Goal: Transaction & Acquisition: Purchase product/service

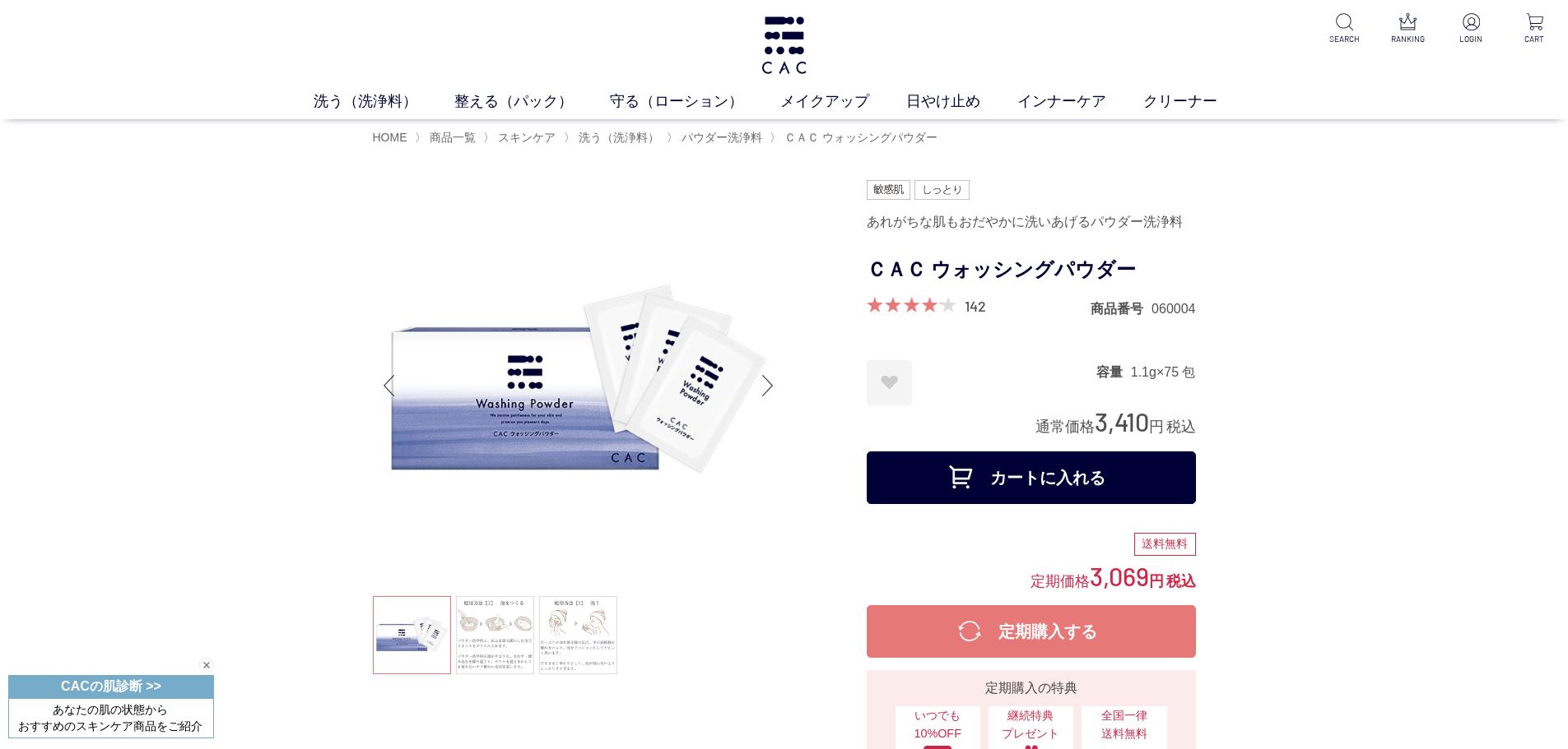
click at [620, 395] on img at bounding box center [578, 385] width 411 height 411
click at [488, 638] on link at bounding box center [494, 635] width 78 height 78
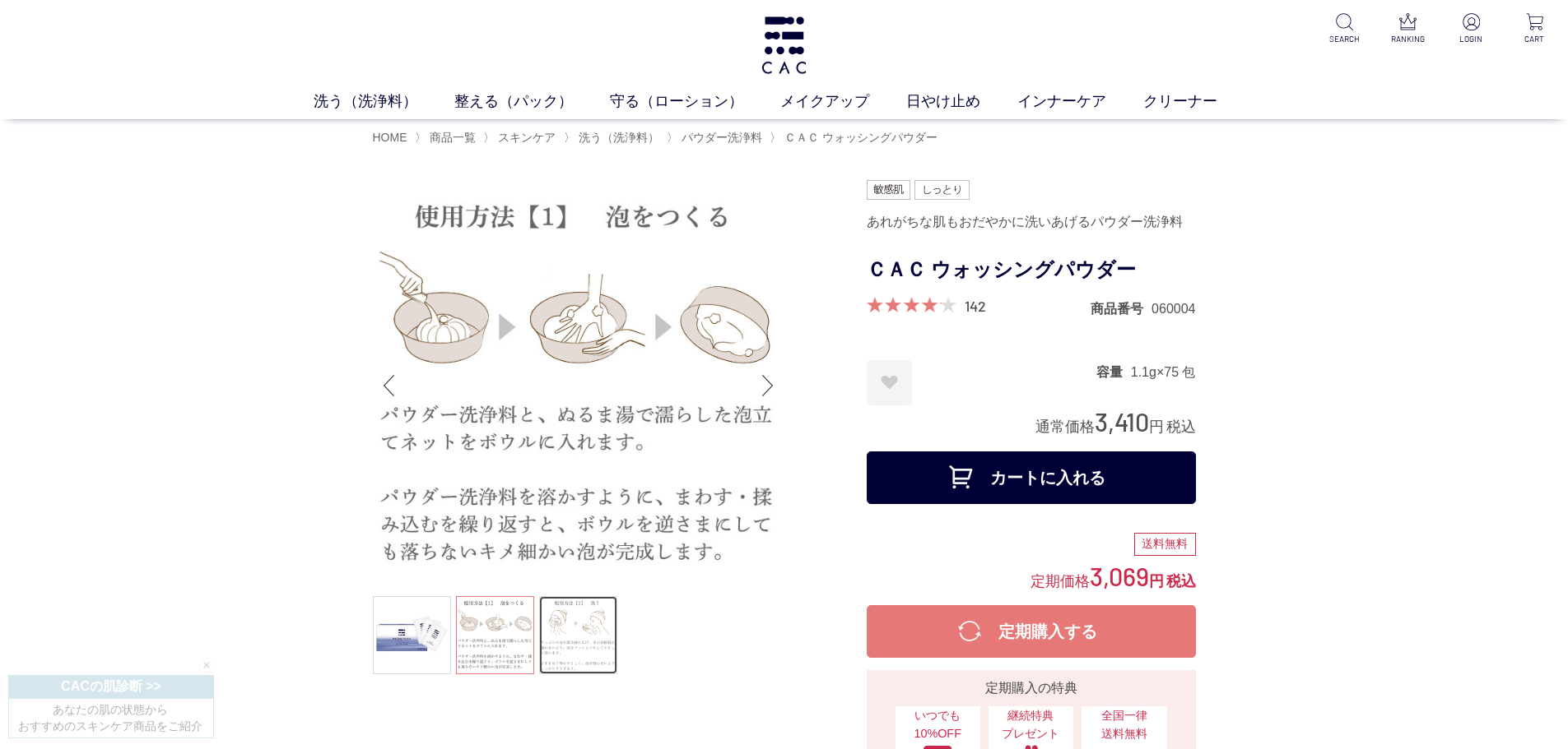
click at [554, 633] on link at bounding box center [577, 635] width 78 height 78
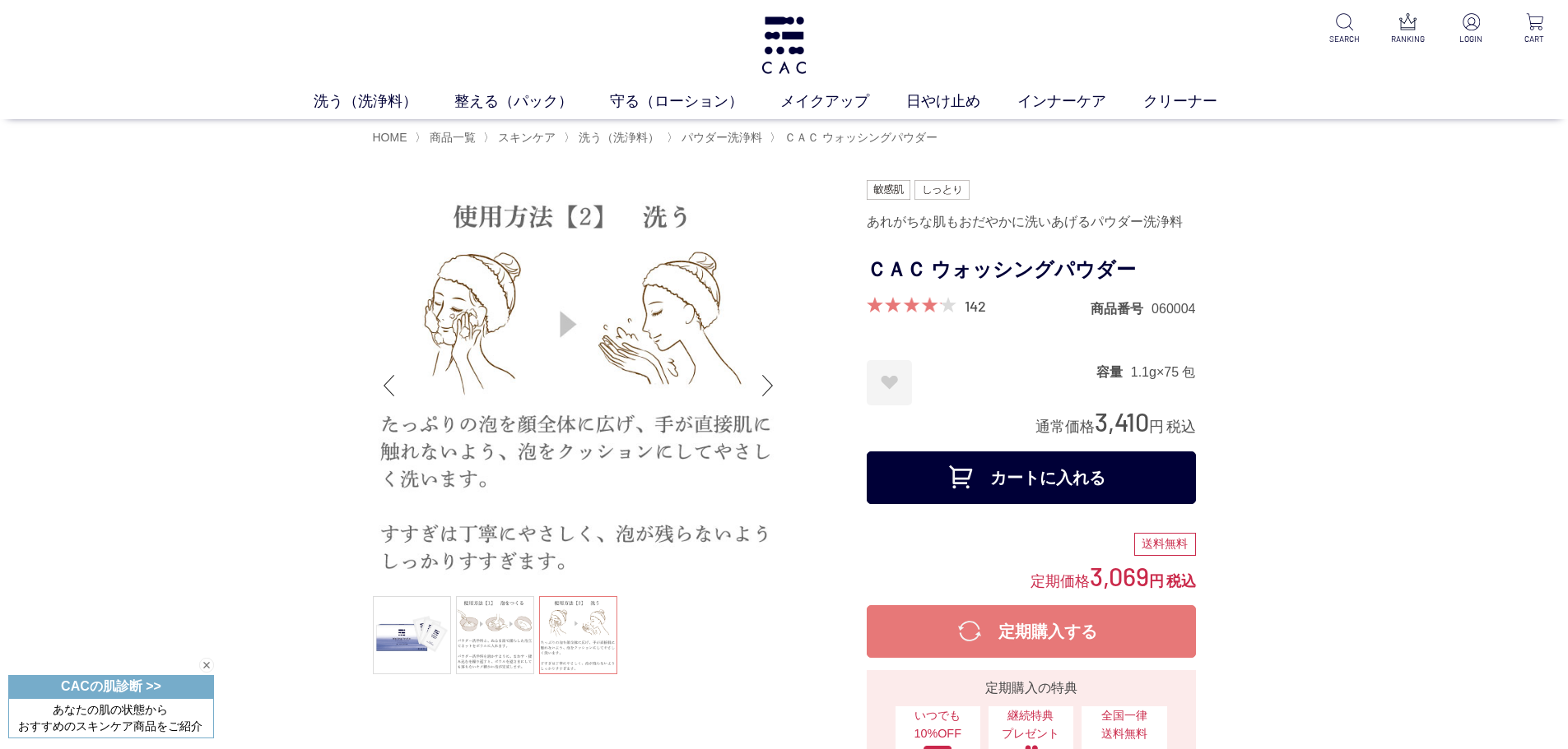
click at [1050, 258] on h1 "ＣＡＣ ウォッシングパウダー" at bounding box center [1031, 270] width 329 height 37
click at [747, 143] on span "パウダー洗浄料" at bounding box center [721, 137] width 80 height 13
click at [939, 461] on button "カートに入れる" at bounding box center [1031, 478] width 329 height 52
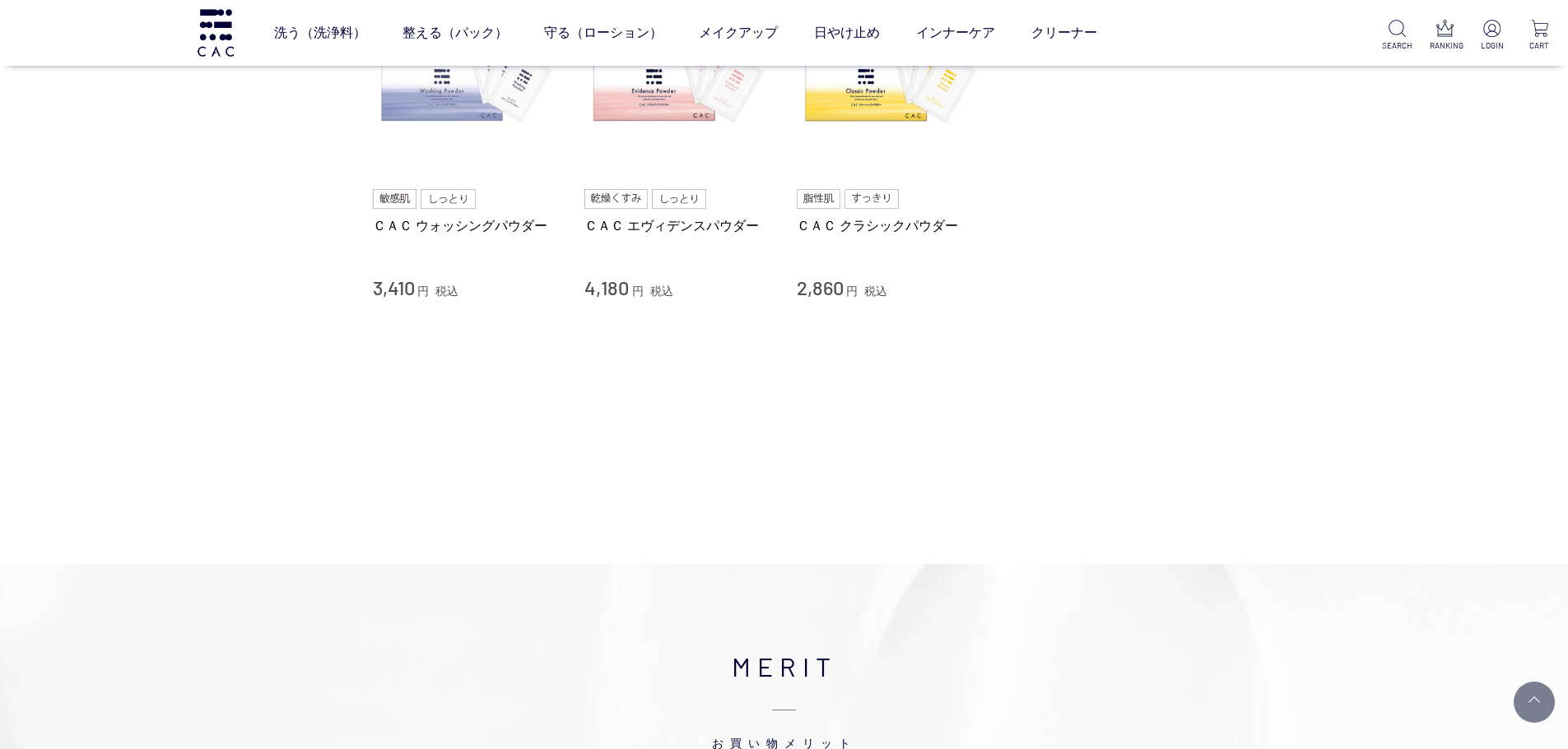
scroll to position [82, 0]
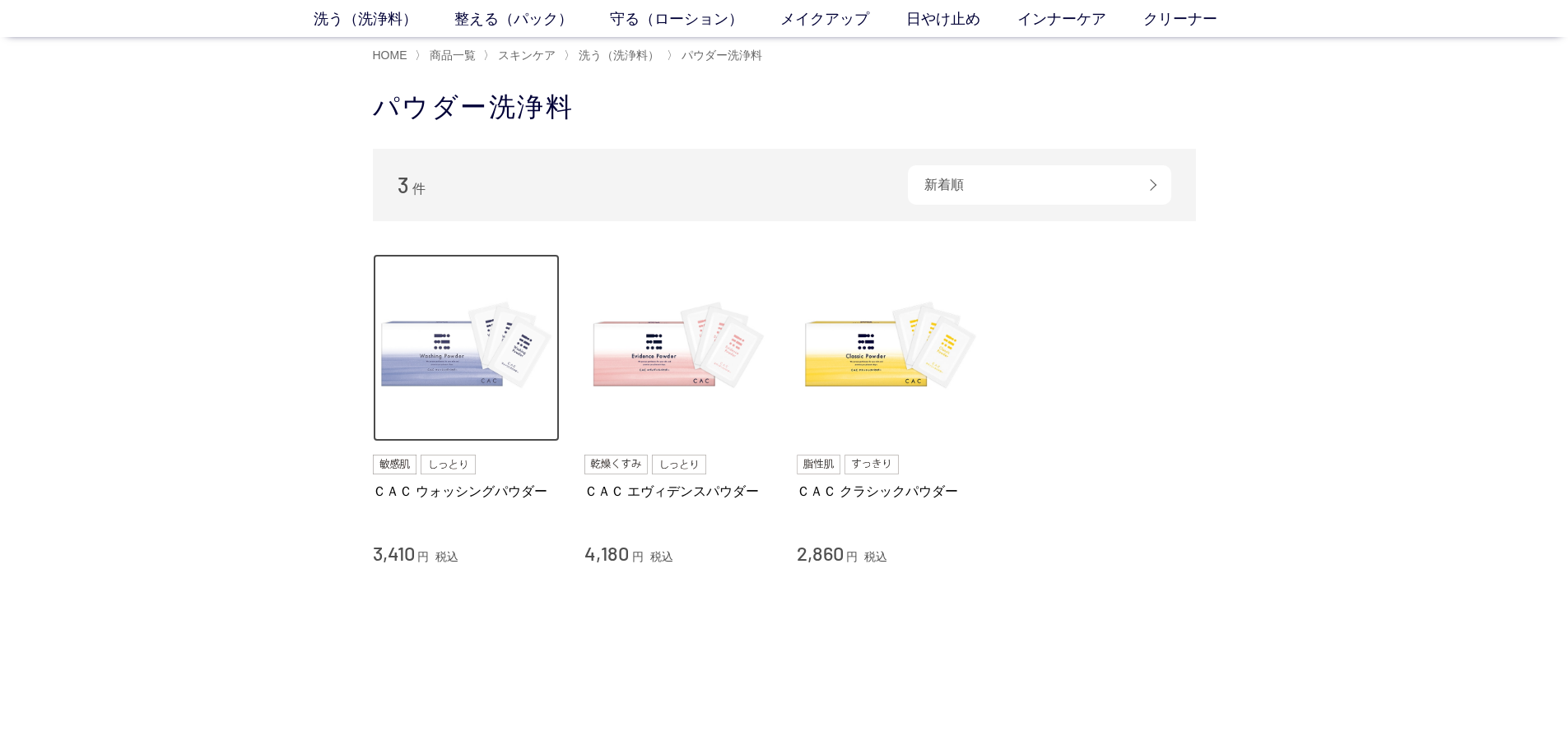
click at [453, 340] on img at bounding box center [466, 348] width 188 height 188
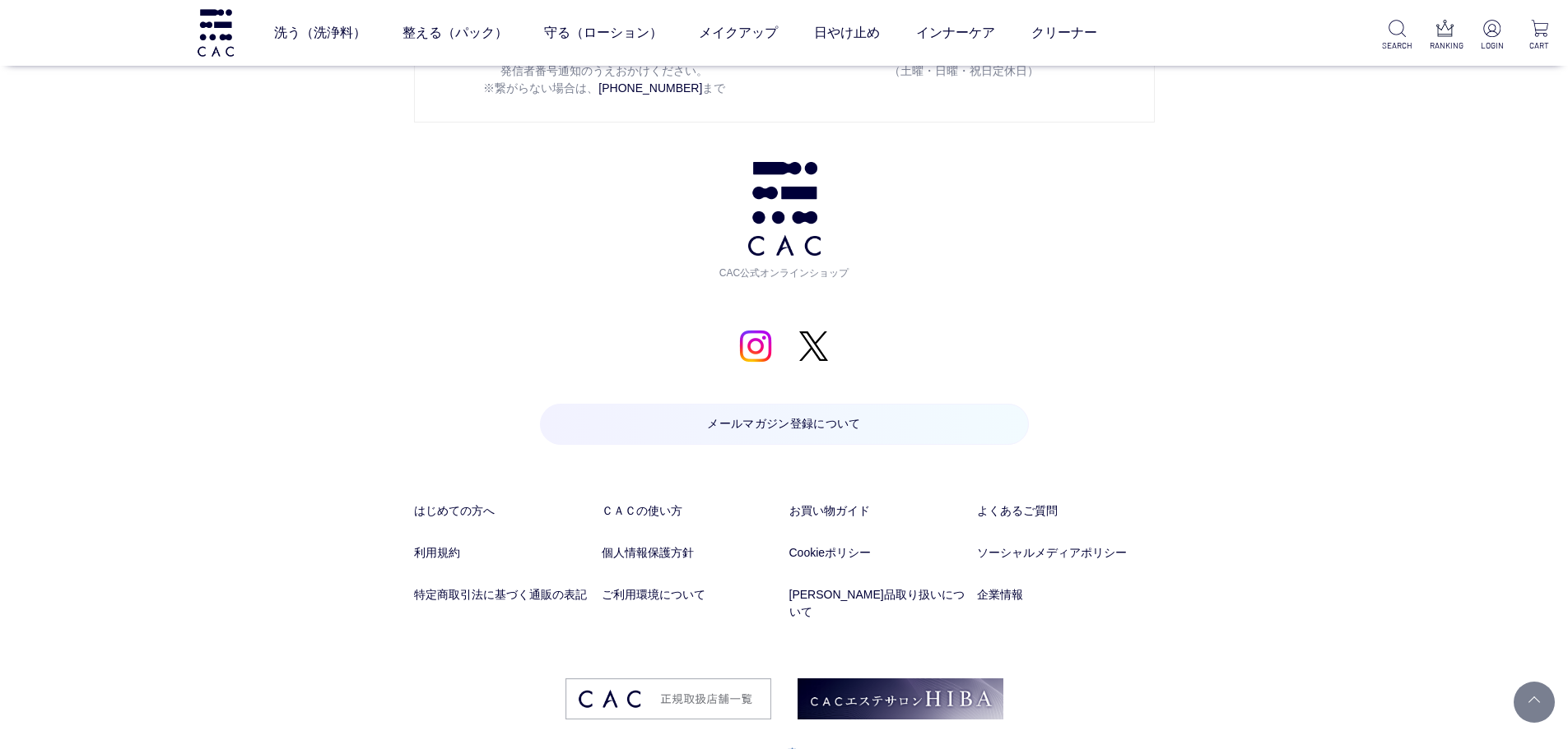
scroll to position [1762, 0]
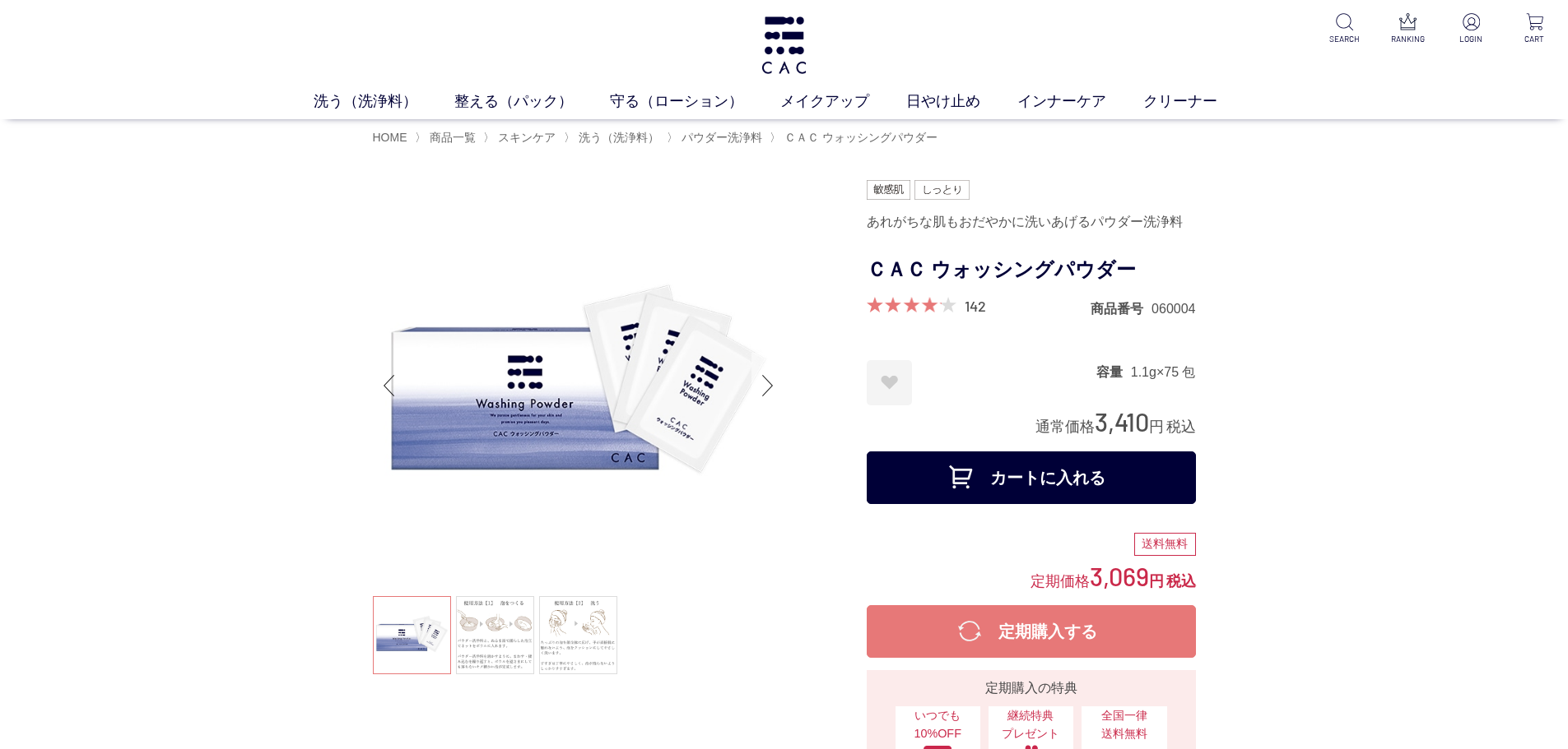
click at [770, 399] on div "Next slide" at bounding box center [768, 385] width 33 height 66
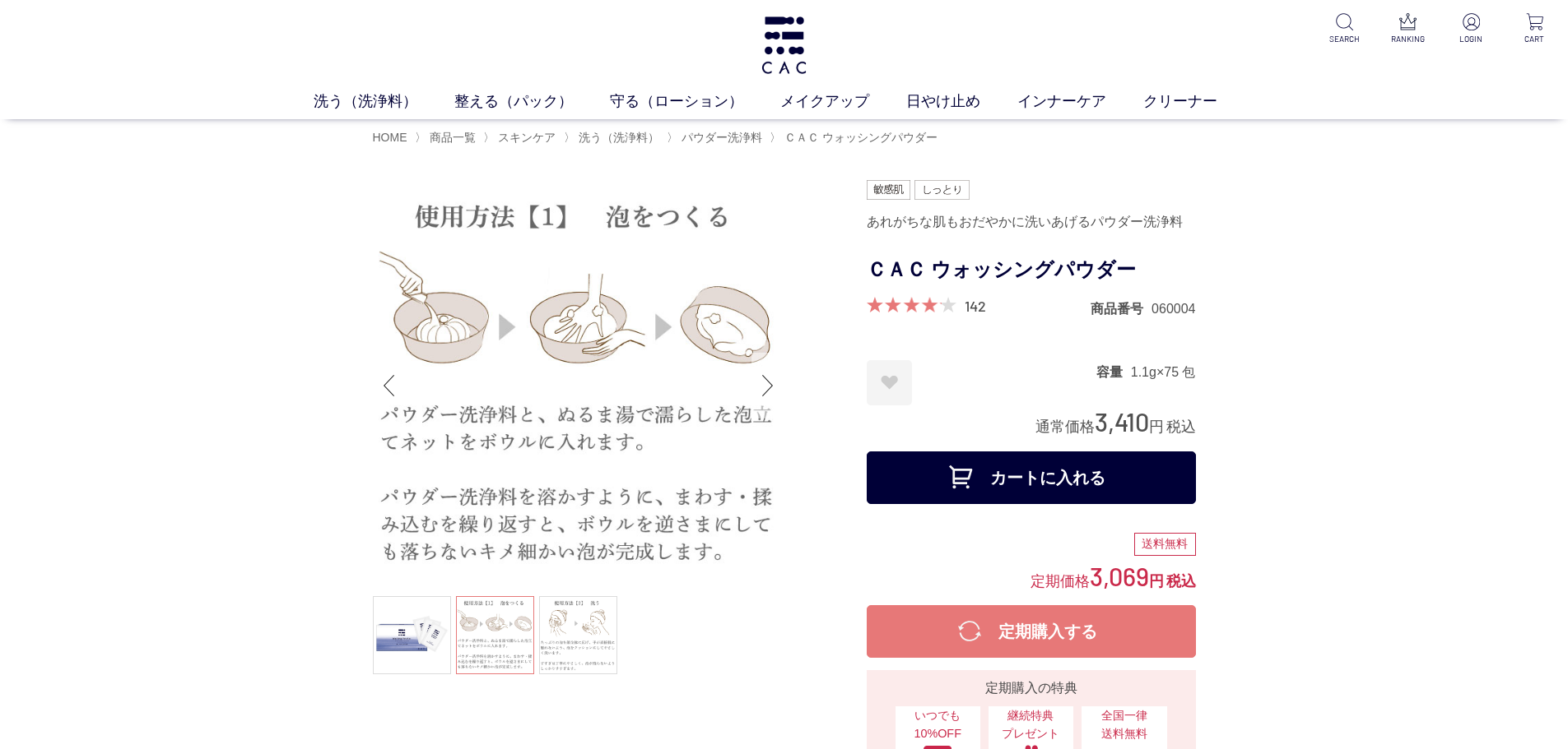
click at [770, 399] on div "Next slide" at bounding box center [768, 385] width 33 height 66
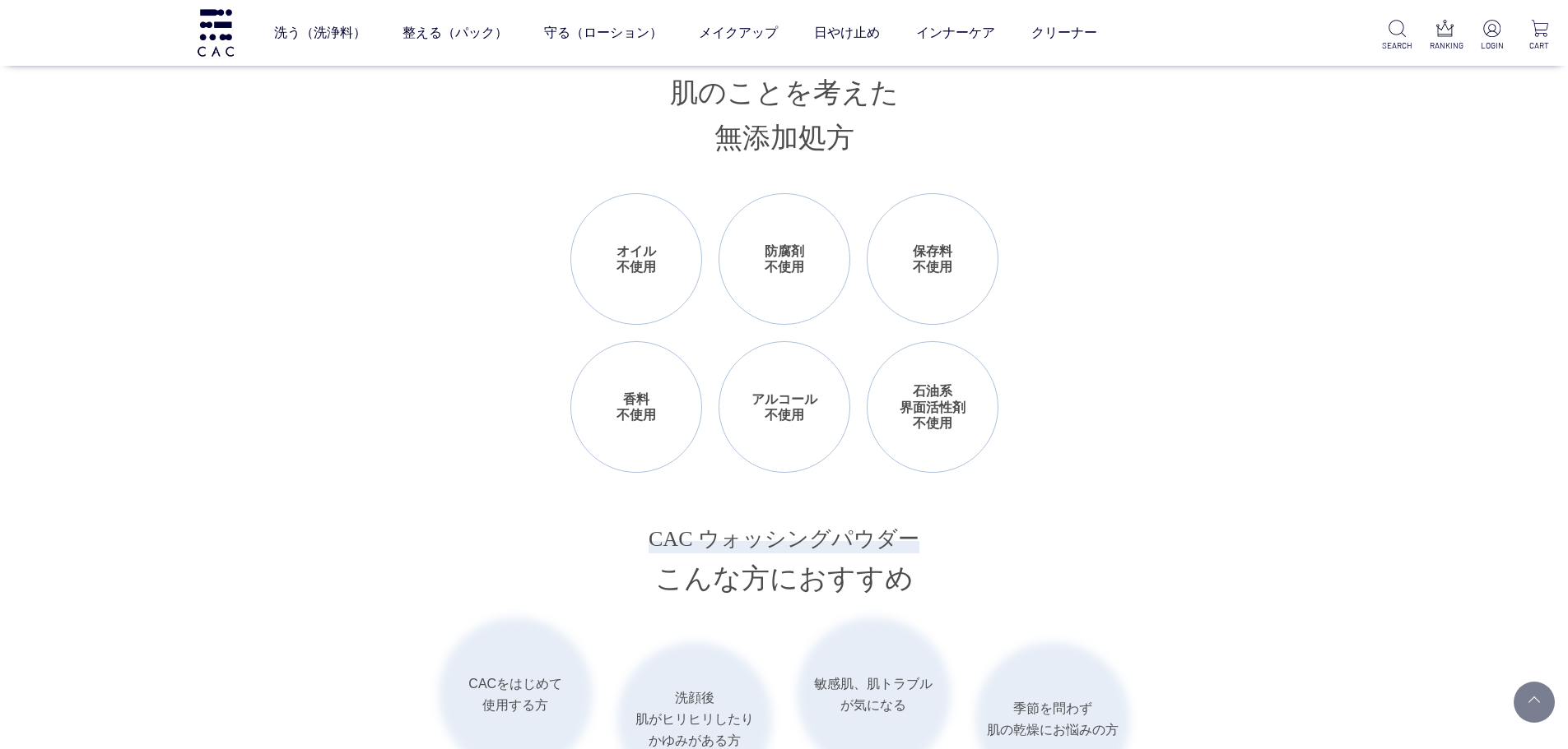
scroll to position [2467, 0]
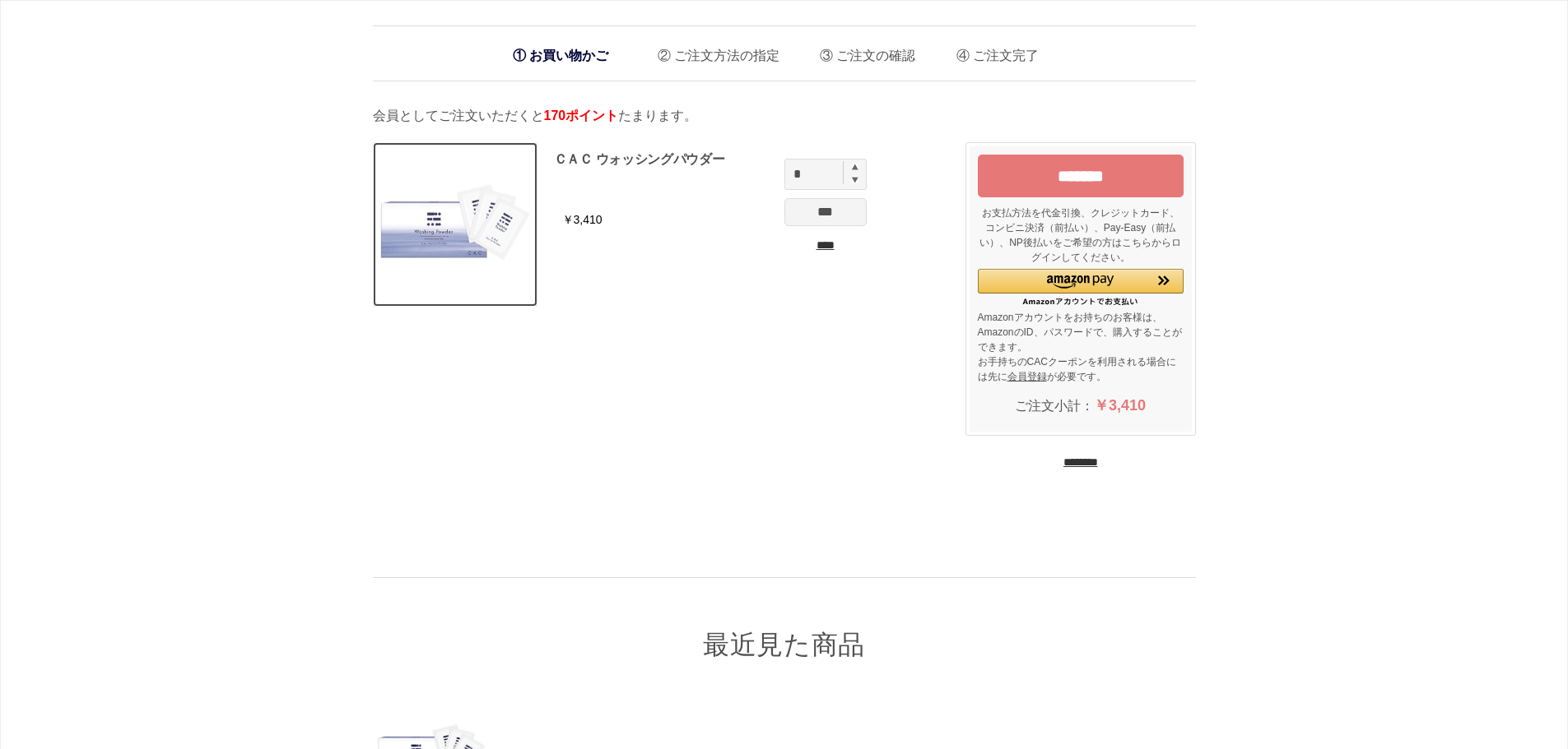
click at [427, 214] on img at bounding box center [455, 225] width 163 height 163
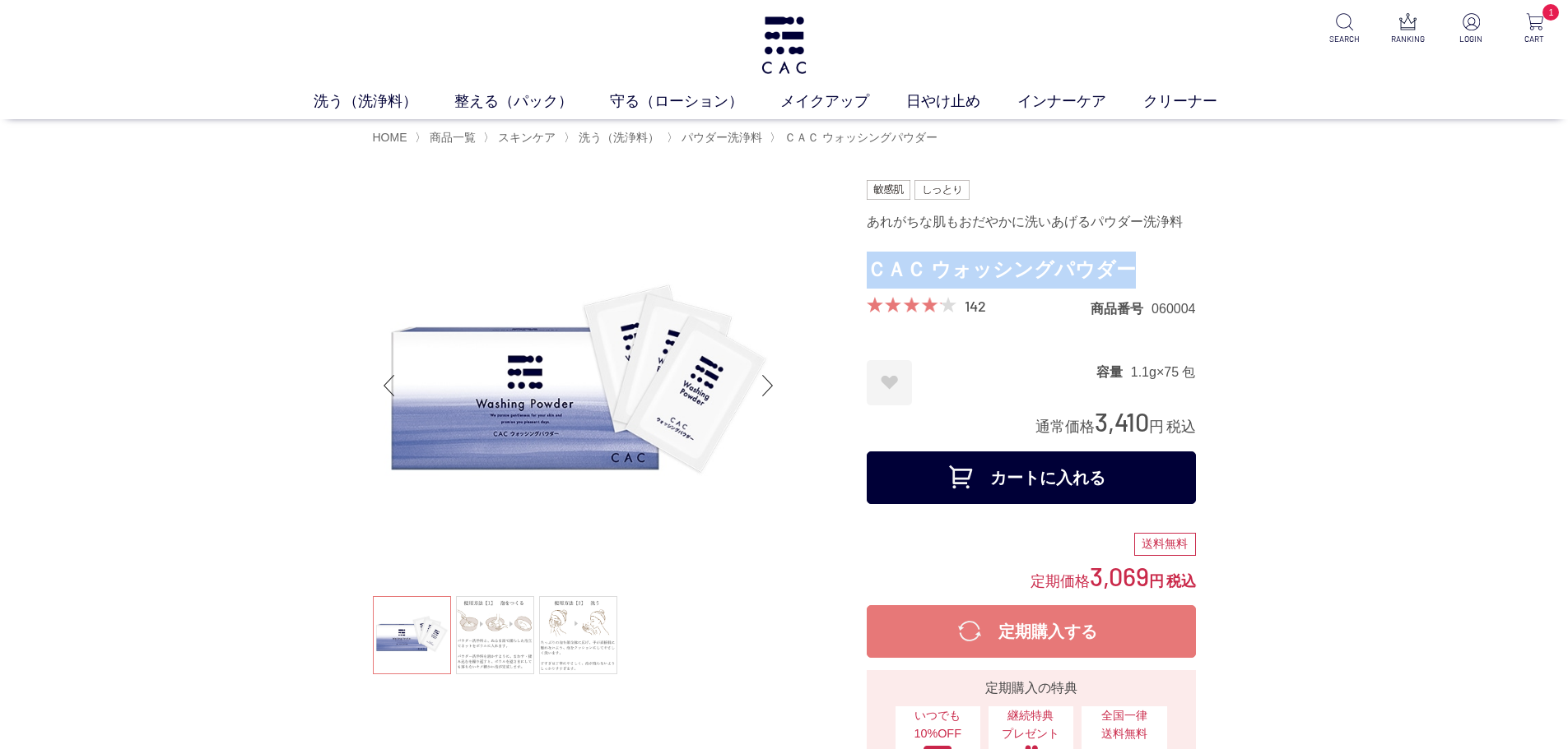
drag, startPoint x: 869, startPoint y: 270, endPoint x: 1126, endPoint y: 267, distance: 257.0
click at [1126, 267] on h1 "ＣＡＣ ウォッシングパウダー" at bounding box center [1031, 270] width 329 height 37
copy h1 "ＣＡＣ ウォッシングパウダー"
